Goal: Check status: Check status

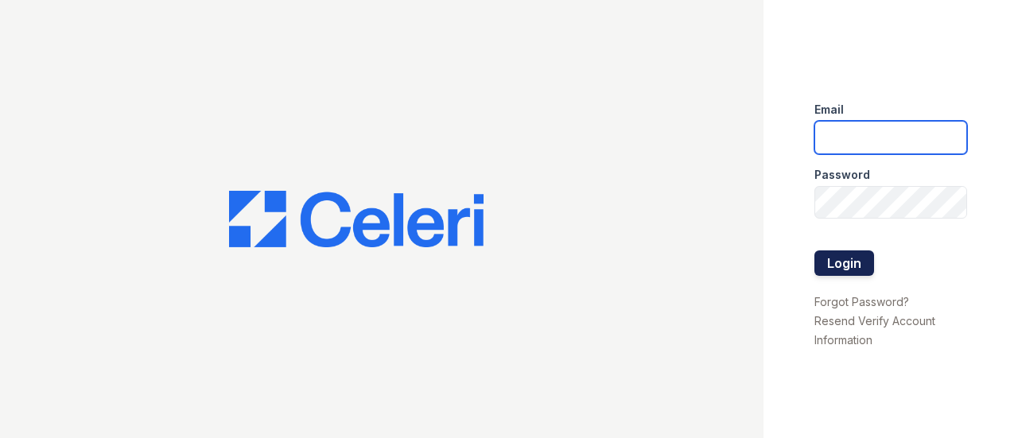
type input "[EMAIL_ADDRESS][DOMAIN_NAME]"
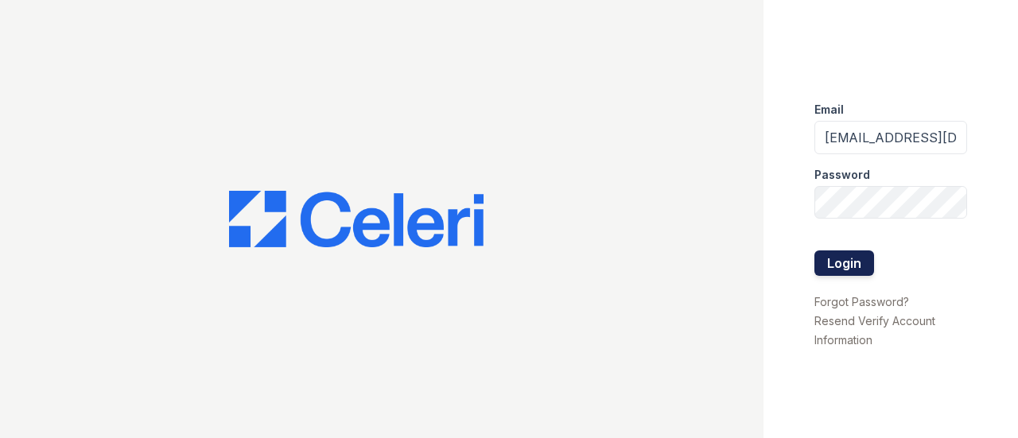
click at [845, 270] on button "Login" at bounding box center [845, 263] width 60 height 25
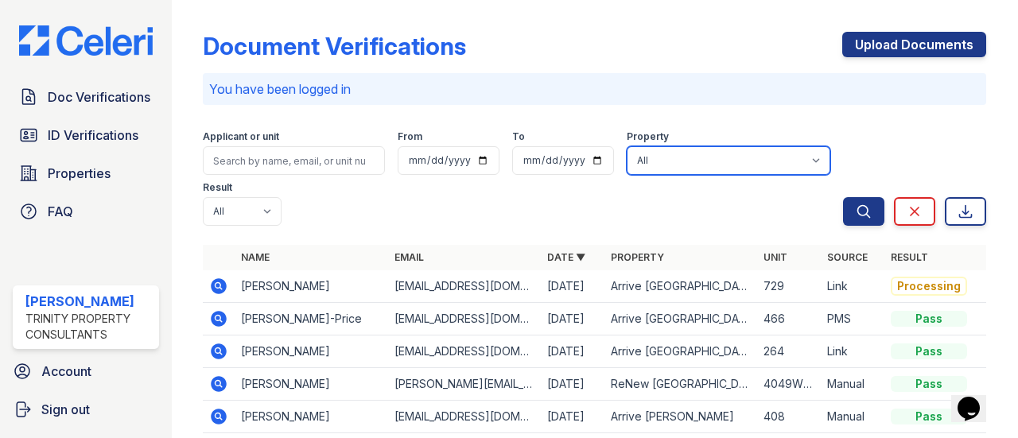
click at [741, 156] on select "All Arrive 4301 Arrive at [GEOGRAPHIC_DATA] [GEOGRAPHIC_DATA] [GEOGRAPHIC_DATA]…" at bounding box center [729, 160] width 204 height 29
select select "4170"
click at [627, 146] on select "All Arrive 4301 Arrive at [GEOGRAPHIC_DATA] [GEOGRAPHIC_DATA] [GEOGRAPHIC_DATA]…" at bounding box center [729, 160] width 204 height 29
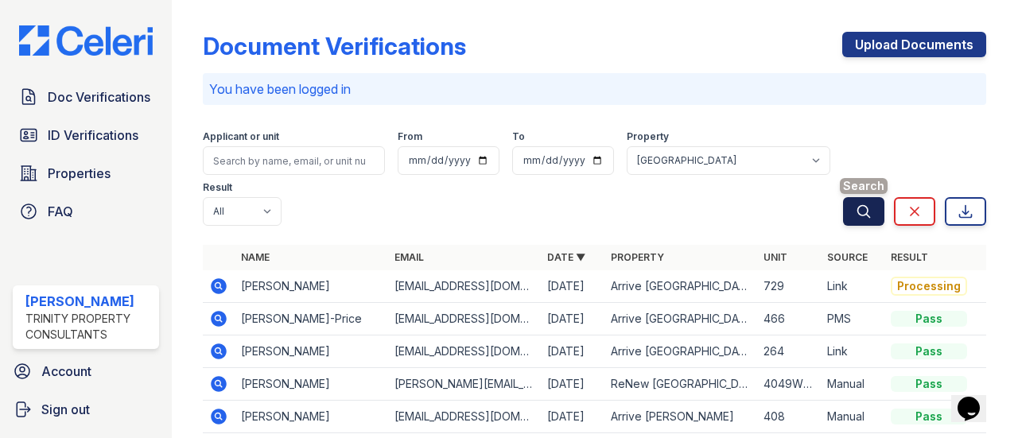
click at [843, 212] on button "Search" at bounding box center [863, 211] width 41 height 29
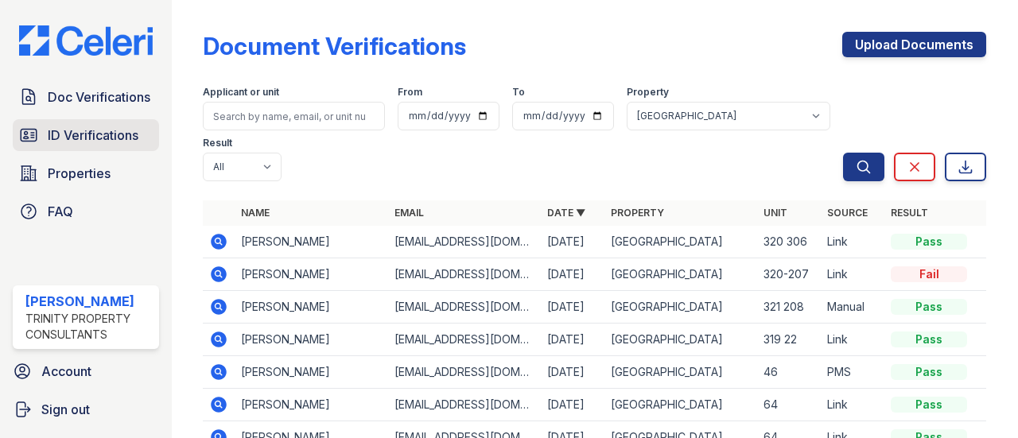
click at [96, 138] on span "ID Verifications" at bounding box center [93, 135] width 91 height 19
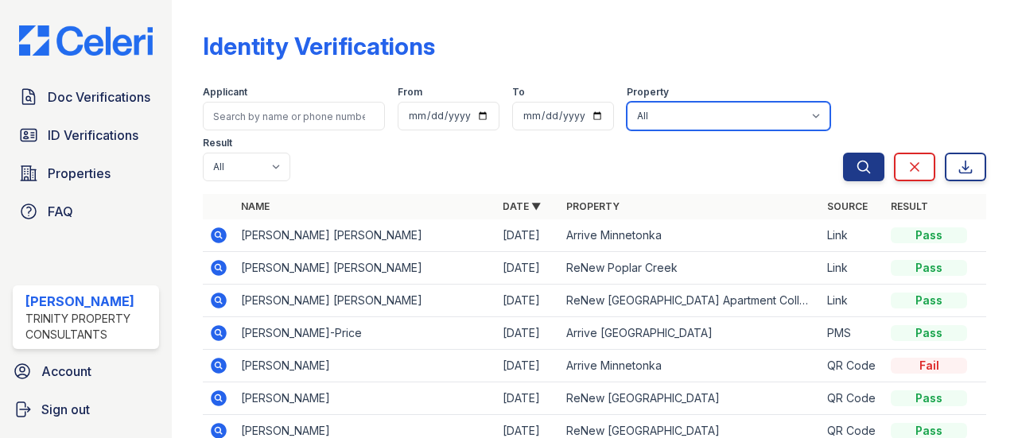
click at [799, 115] on select "All Arrive 4301 Arrive at [GEOGRAPHIC_DATA] [GEOGRAPHIC_DATA] [GEOGRAPHIC_DATA]…" at bounding box center [729, 116] width 204 height 29
select select "4170"
click at [627, 102] on select "All Arrive 4301 Arrive at [GEOGRAPHIC_DATA] [GEOGRAPHIC_DATA] [GEOGRAPHIC_DATA]…" at bounding box center [729, 116] width 204 height 29
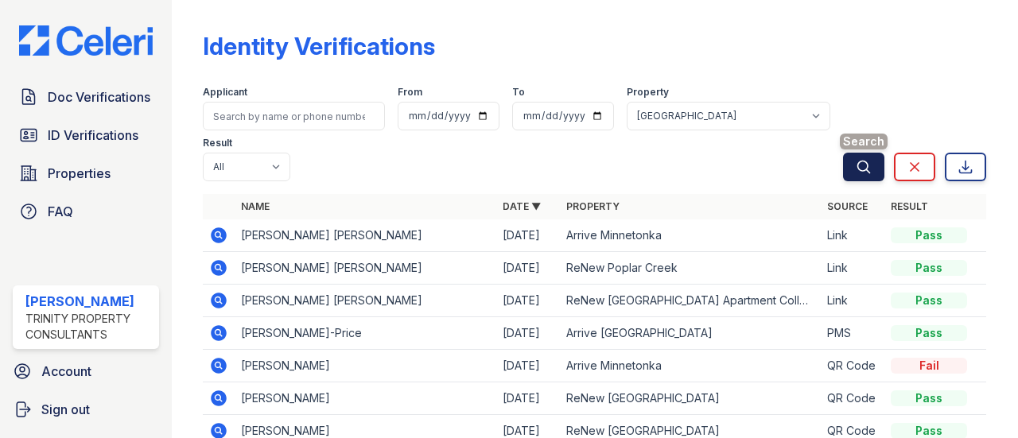
click at [858, 169] on icon "submit" at bounding box center [864, 167] width 16 height 16
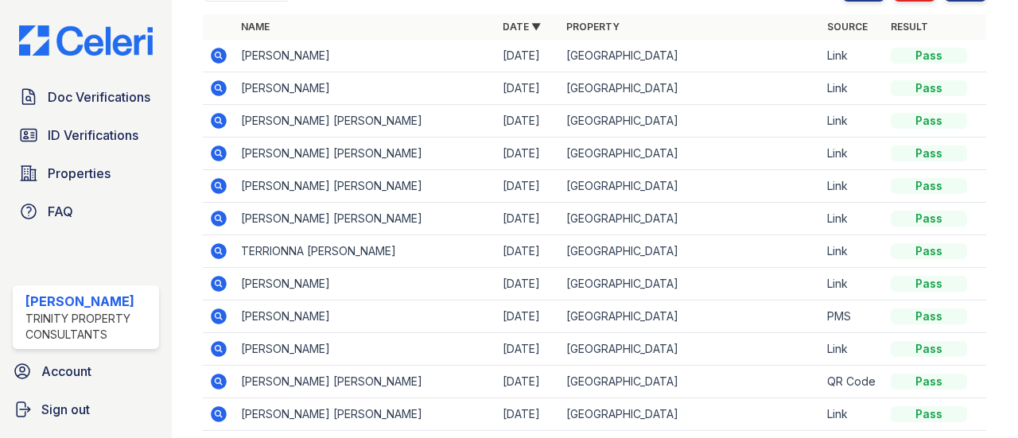
scroll to position [258, 0]
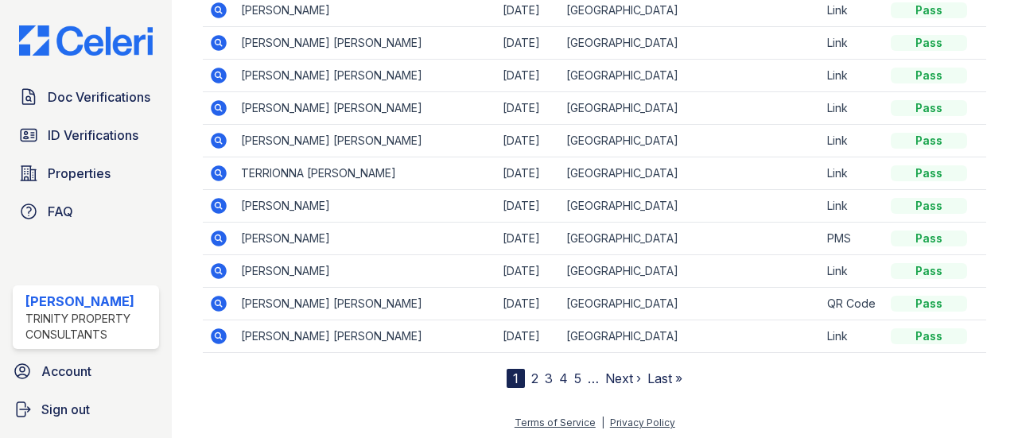
click at [531, 371] on link "2" at bounding box center [534, 379] width 7 height 16
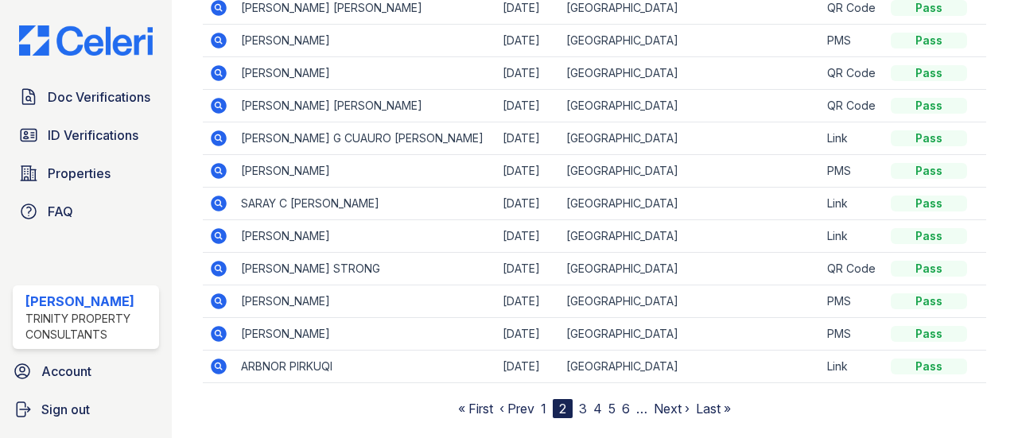
scroll to position [231, 0]
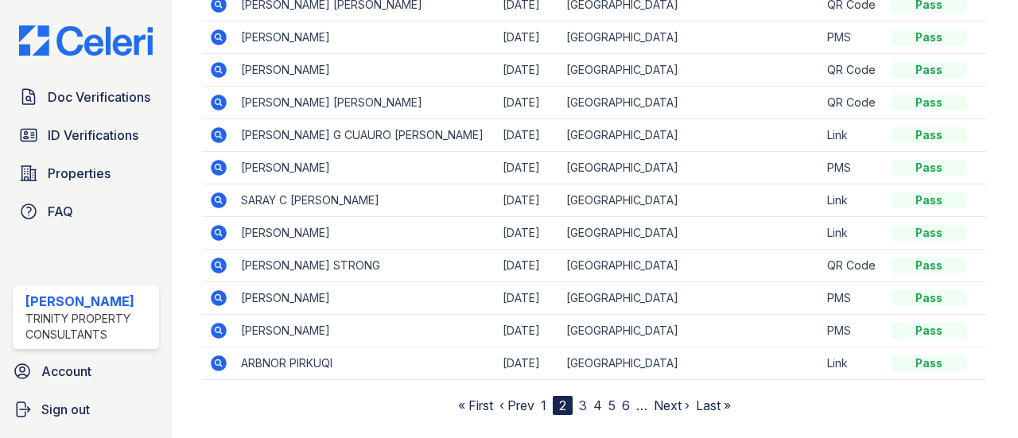
click at [579, 408] on link "3" at bounding box center [583, 406] width 8 height 16
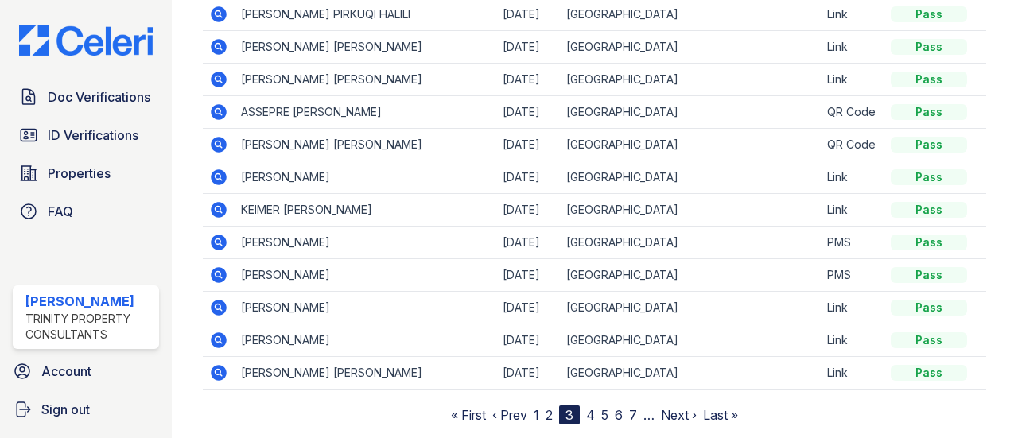
scroll to position [223, 0]
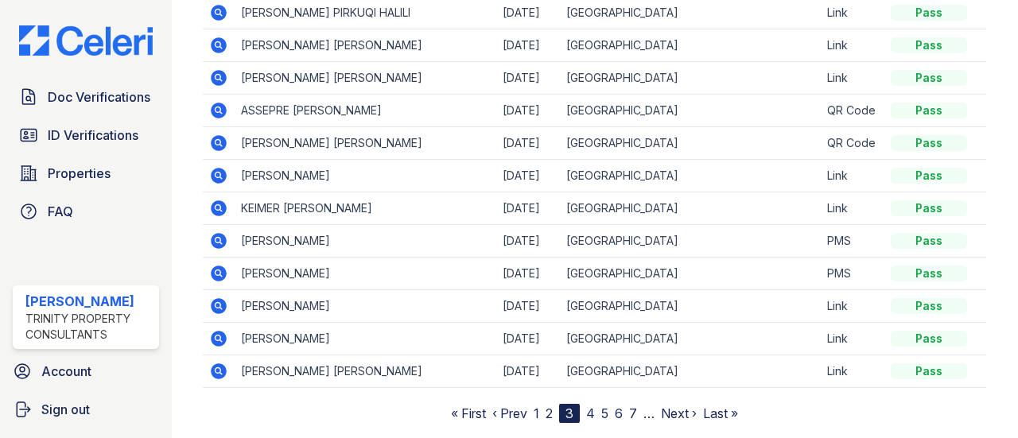
click at [586, 412] on link "4" at bounding box center [590, 414] width 9 height 16
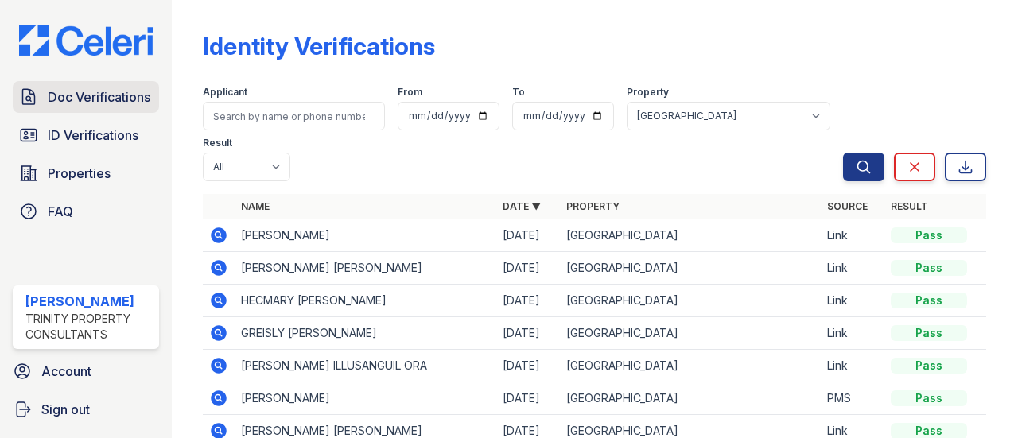
click at [111, 103] on span "Doc Verifications" at bounding box center [99, 97] width 103 height 19
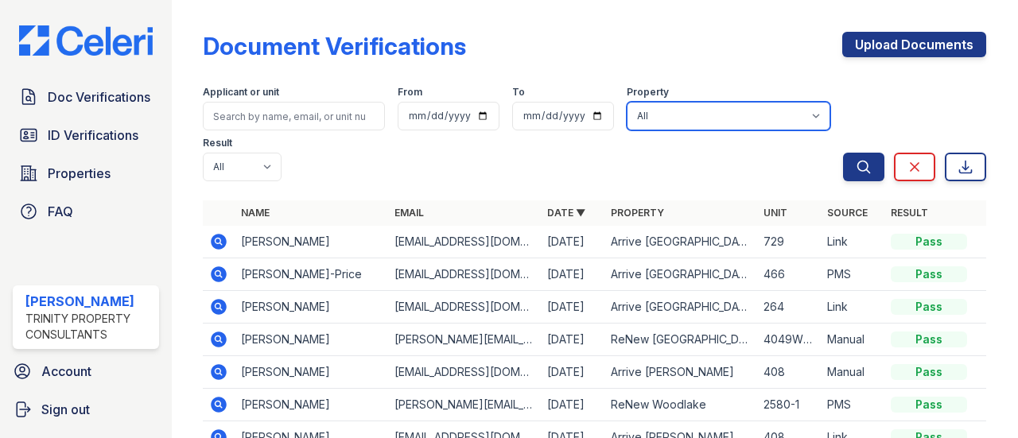
click at [808, 120] on select "All Arrive 4301 Arrive at [GEOGRAPHIC_DATA] [GEOGRAPHIC_DATA] [GEOGRAPHIC_DATA]…" at bounding box center [729, 116] width 204 height 29
select select "4170"
click at [627, 102] on select "All Arrive 4301 Arrive at [GEOGRAPHIC_DATA] [GEOGRAPHIC_DATA] [GEOGRAPHIC_DATA]…" at bounding box center [729, 116] width 204 height 29
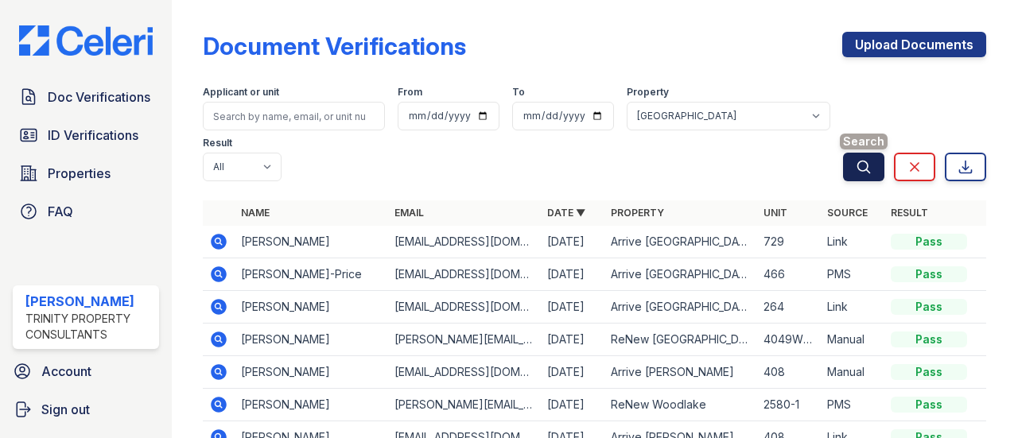
click at [843, 170] on button "Search" at bounding box center [863, 167] width 41 height 29
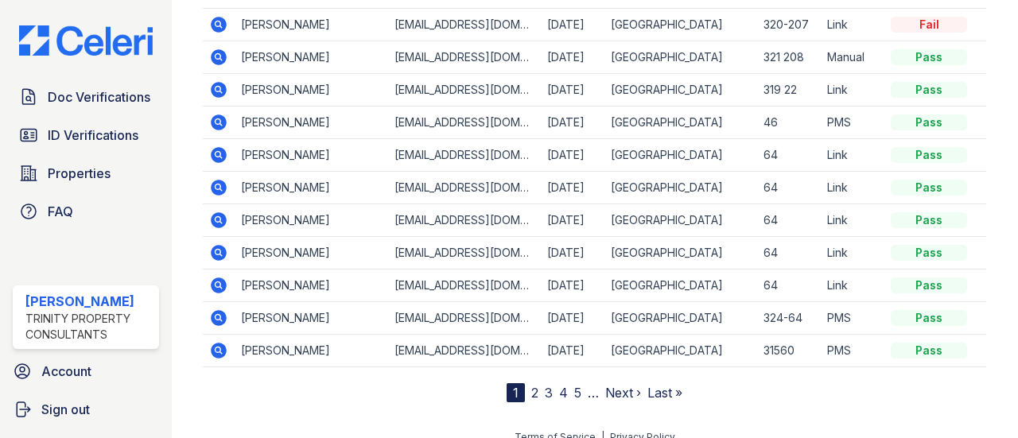
scroll to position [251, 0]
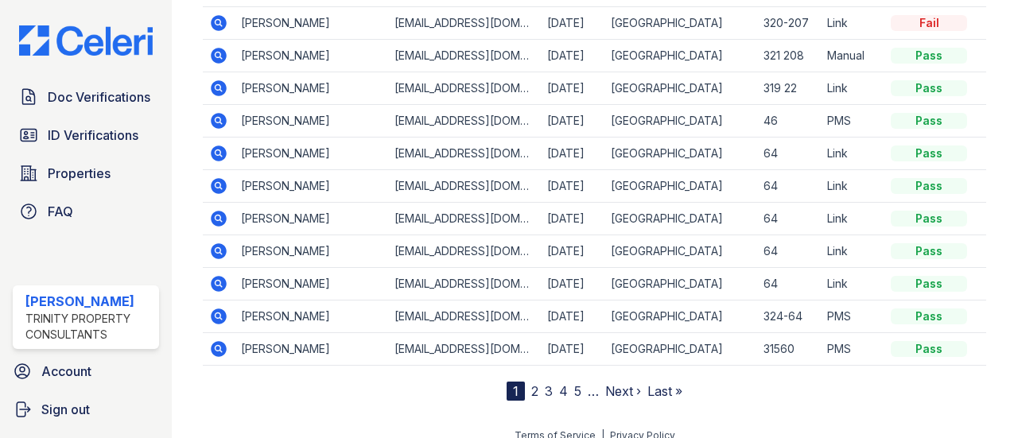
click at [531, 390] on link "2" at bounding box center [534, 391] width 7 height 16
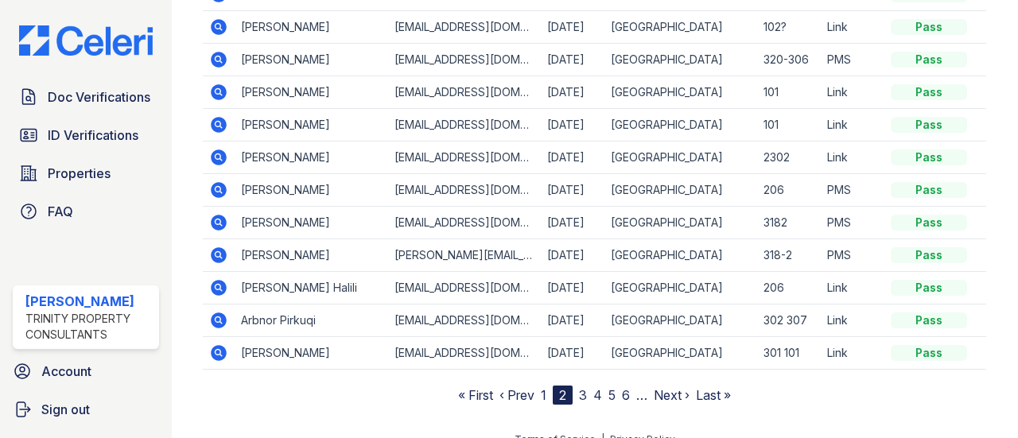
scroll to position [248, 0]
click at [579, 394] on link "3" at bounding box center [583, 395] width 8 height 16
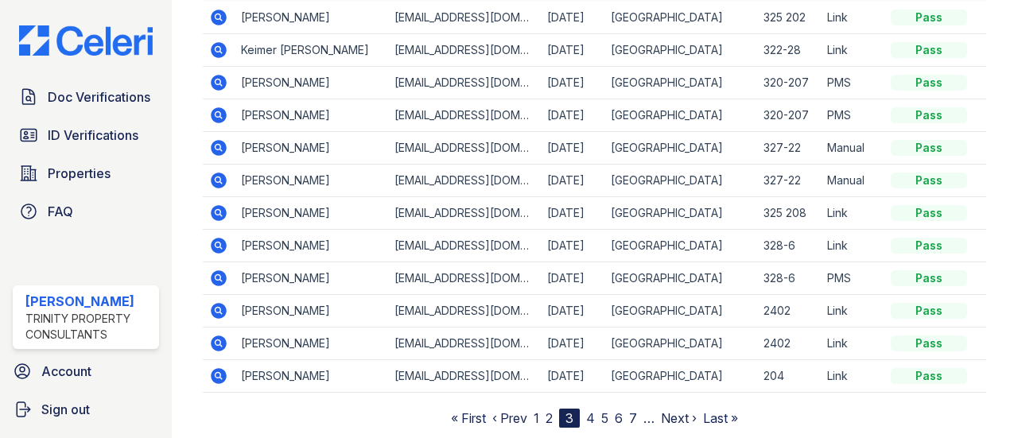
scroll to position [69, 0]
